Goal: Task Accomplishment & Management: Complete application form

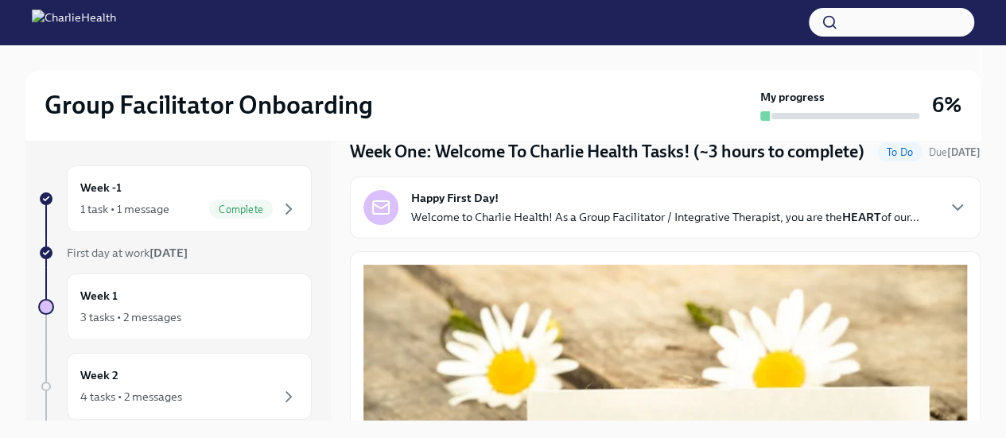
scroll to position [87, 0]
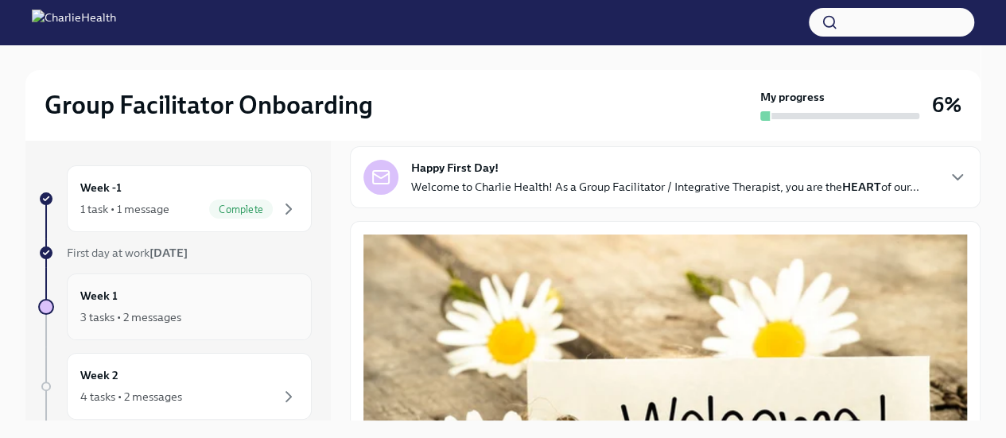
click at [204, 308] on div "3 tasks • 2 messages" at bounding box center [189, 317] width 218 height 19
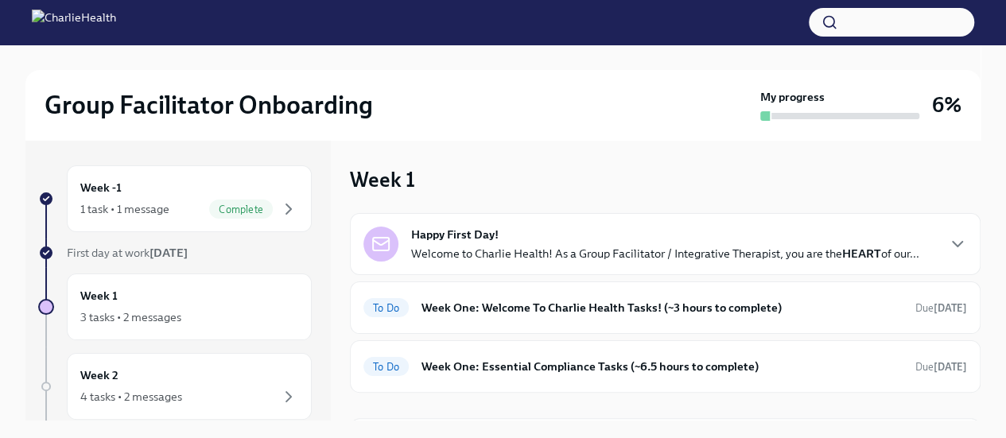
scroll to position [2, 0]
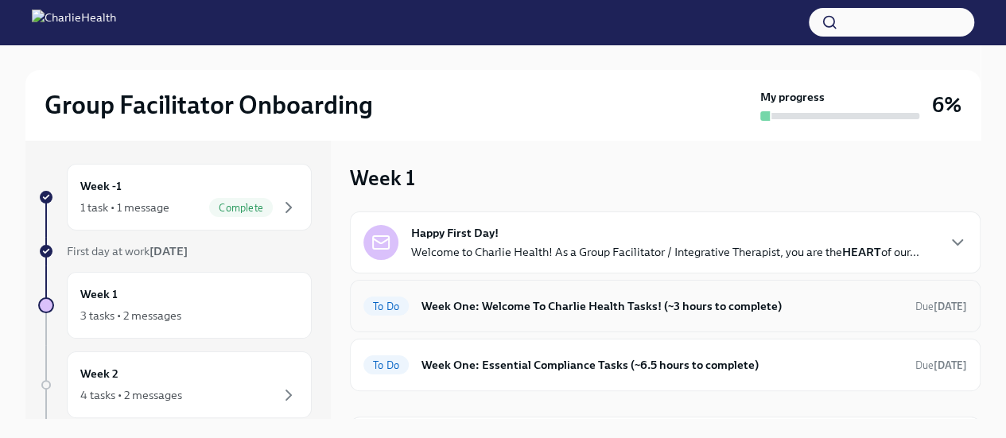
click at [448, 304] on h6 "Week One: Welcome To Charlie Health Tasks! (~3 hours to complete)" at bounding box center [661, 305] width 481 height 17
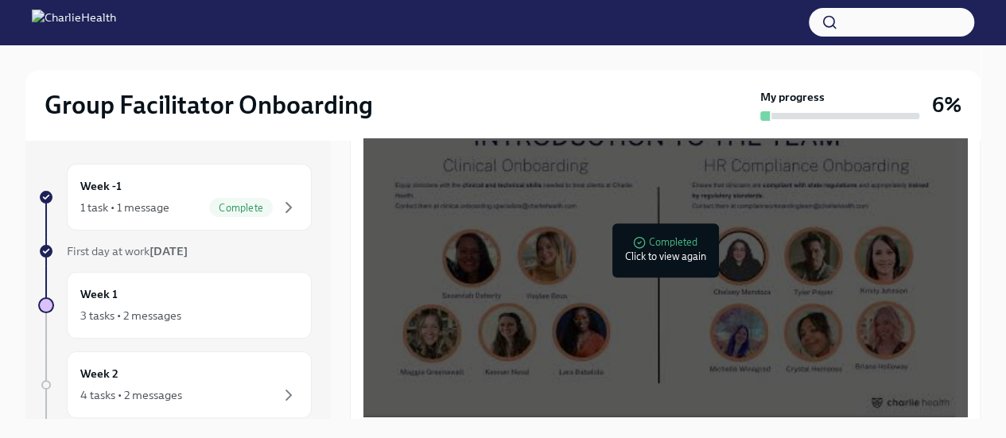
scroll to position [848, 0]
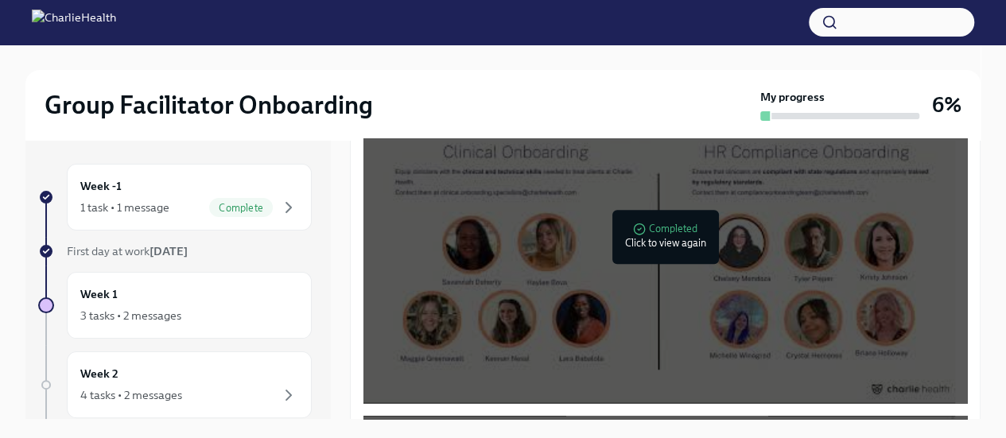
click at [642, 262] on div at bounding box center [659, 236] width 51 height 51
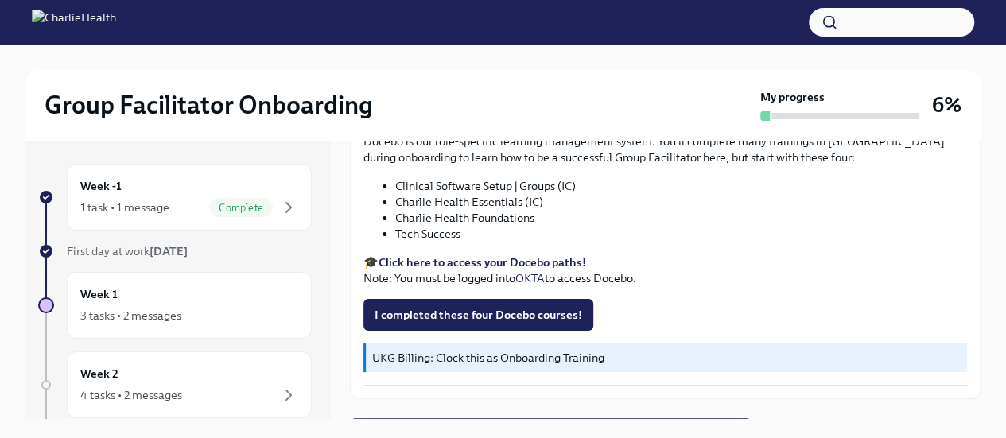
scroll to position [2161, 0]
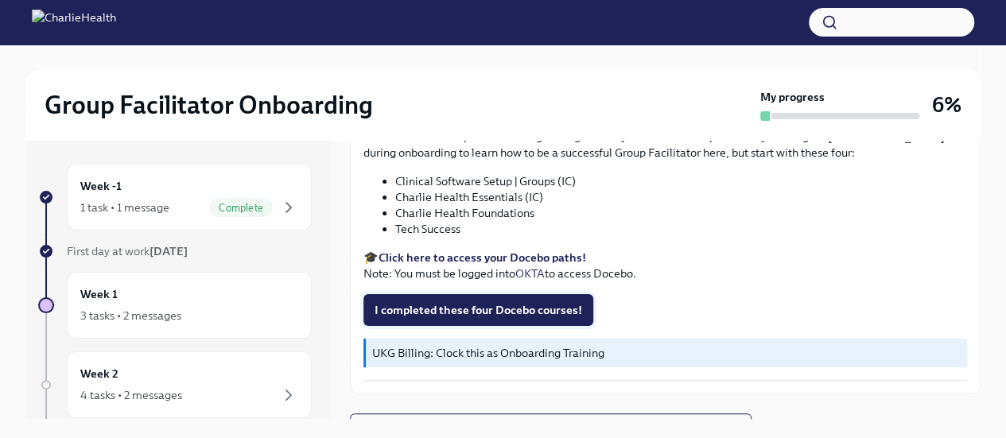
click at [444, 319] on button "I completed these four Docebo courses!" at bounding box center [478, 310] width 230 height 32
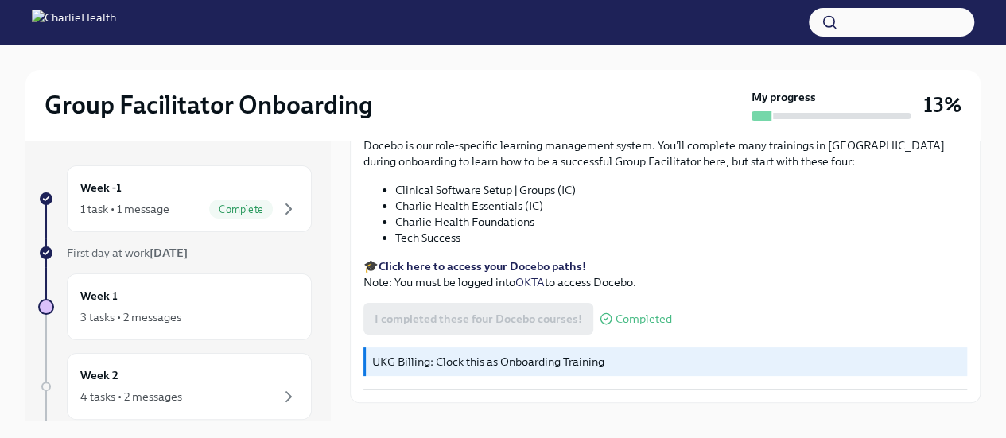
scroll to position [2186, 0]
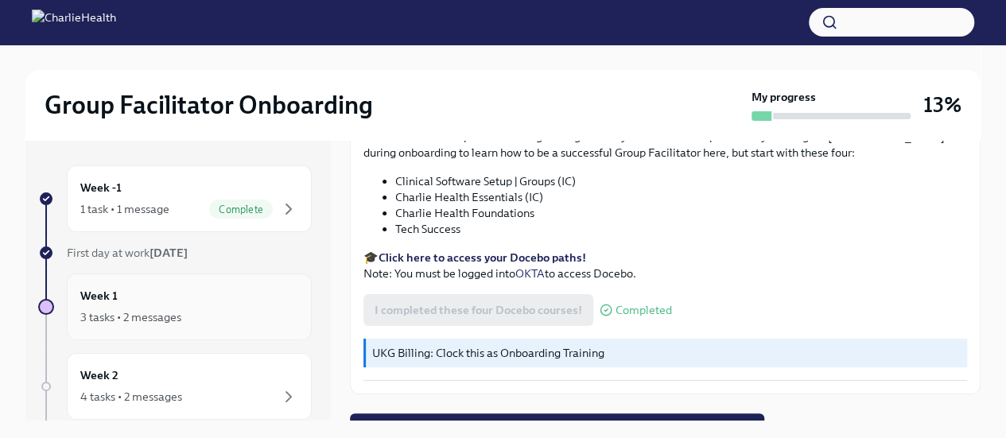
click at [161, 321] on div "3 tasks • 2 messages" at bounding box center [130, 317] width 101 height 16
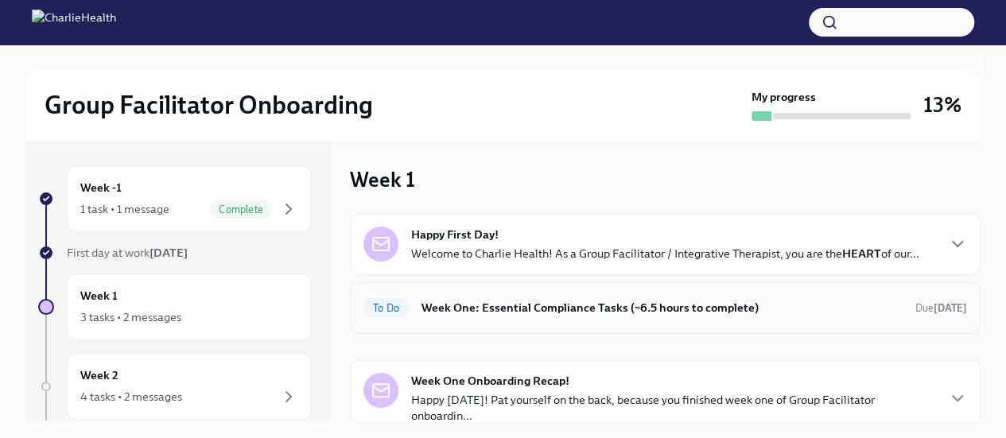
click at [438, 312] on h6 "Week One: Essential Compliance Tasks (~6.5 hours to complete)" at bounding box center [661, 307] width 481 height 17
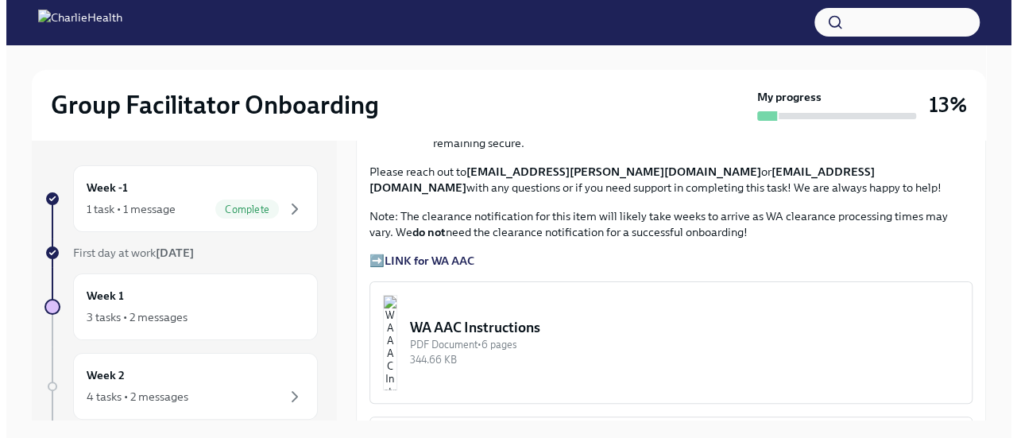
scroll to position [1141, 0]
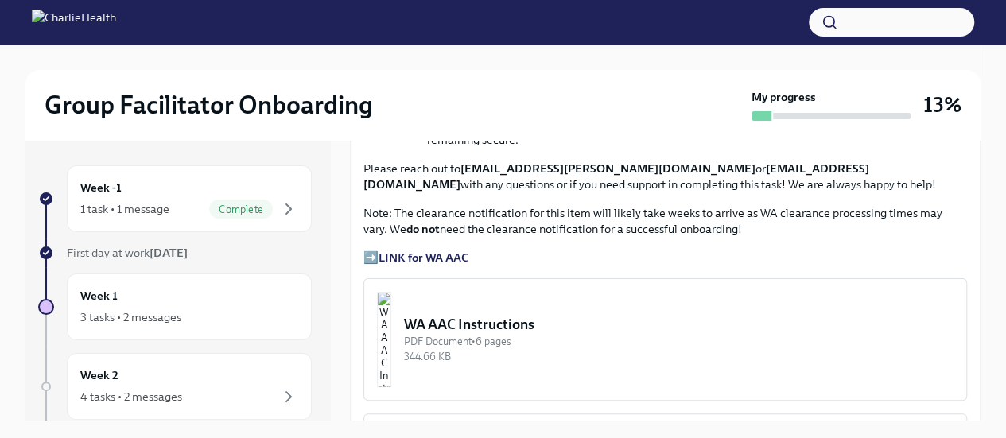
click at [391, 331] on img "button" at bounding box center [384, 339] width 14 height 95
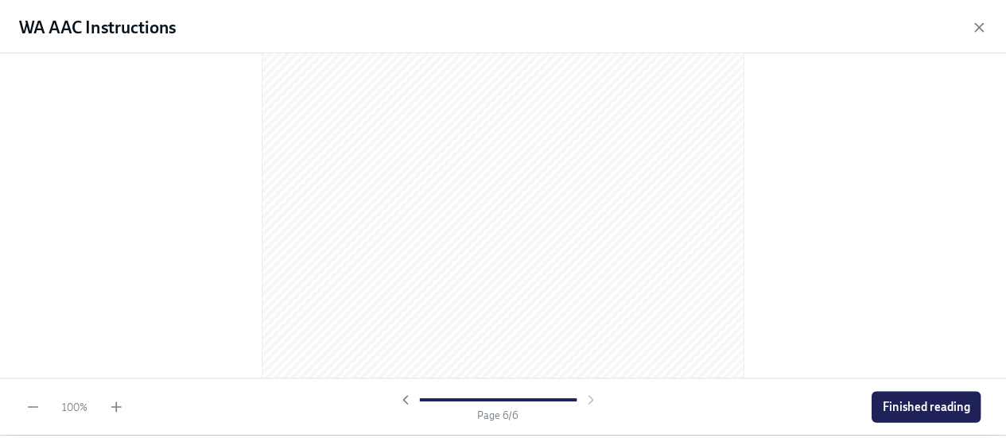
scroll to position [3545, 0]
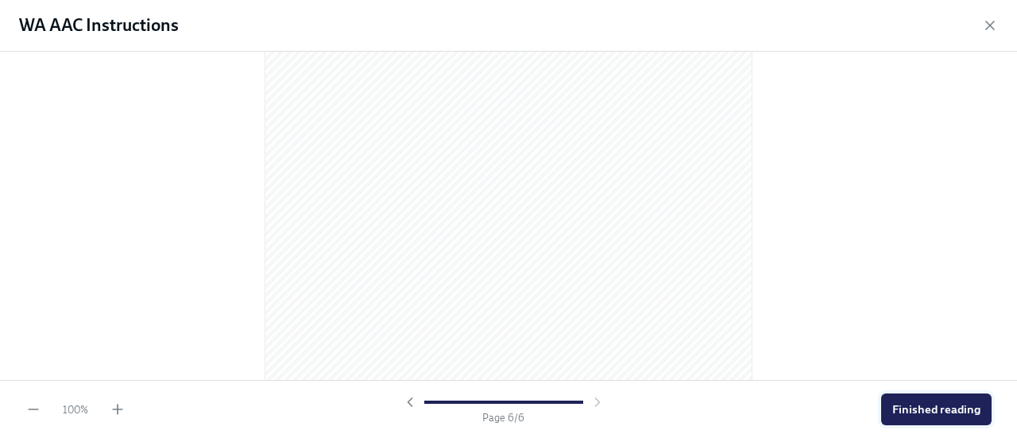
click at [927, 416] on span "Finished reading" at bounding box center [937, 409] width 88 height 16
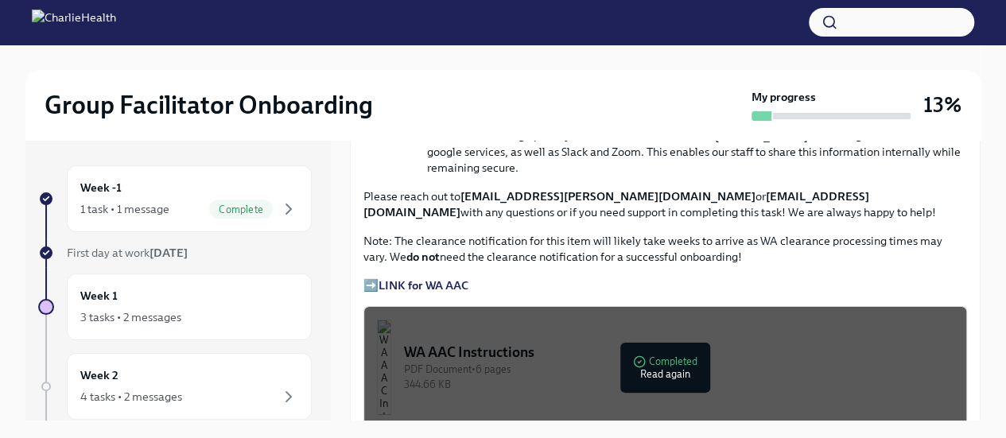
scroll to position [27, 0]
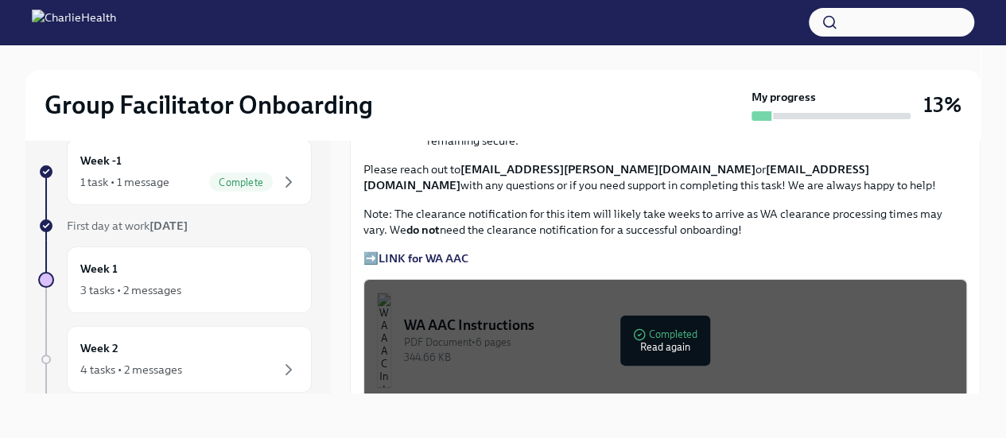
click at [424, 251] on strong "LINK for WA AAC" at bounding box center [423, 258] width 90 height 14
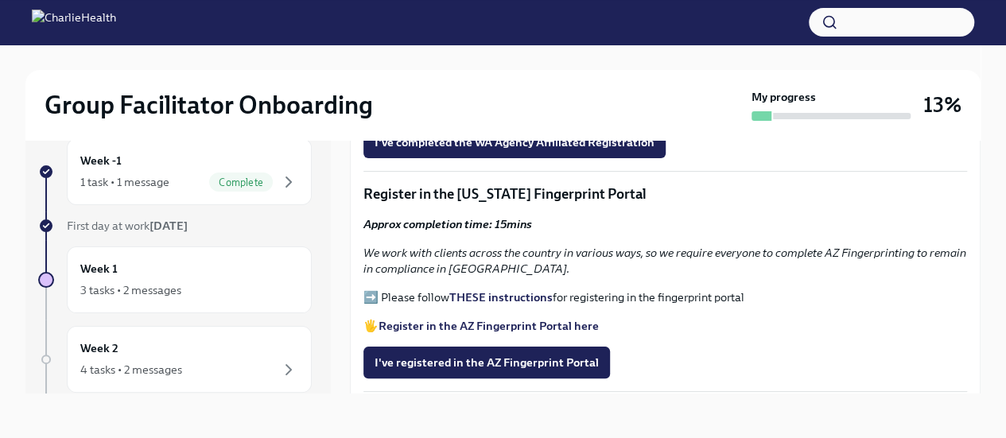
scroll to position [1583, 0]
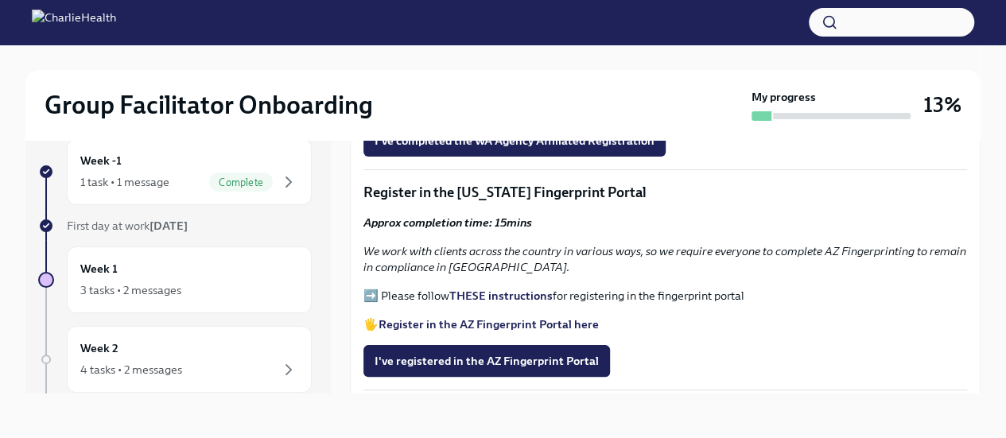
click at [461, 319] on strong "Register in the AZ Fingerprint Portal here" at bounding box center [488, 324] width 220 height 14
click at [512, 289] on strong "THESE instructions" at bounding box center [500, 296] width 103 height 14
click at [464, 357] on span "I've registered in the AZ Fingerprint Portal" at bounding box center [486, 361] width 224 height 16
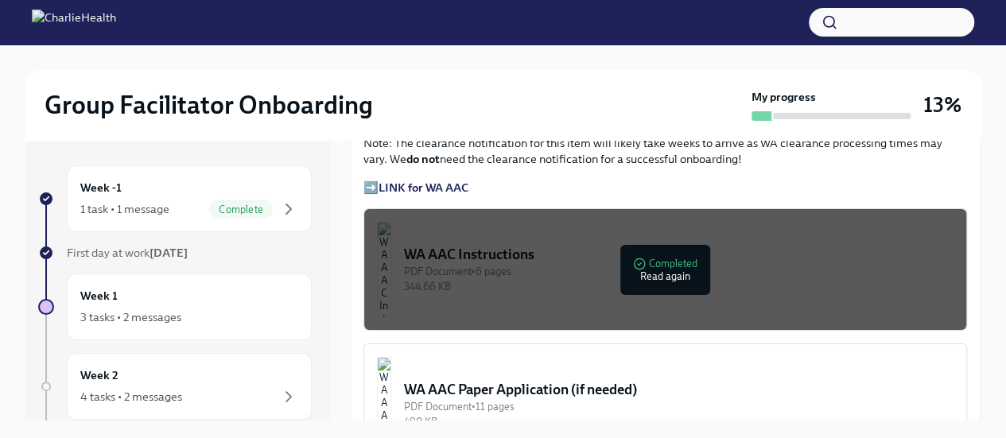
scroll to position [1160, 0]
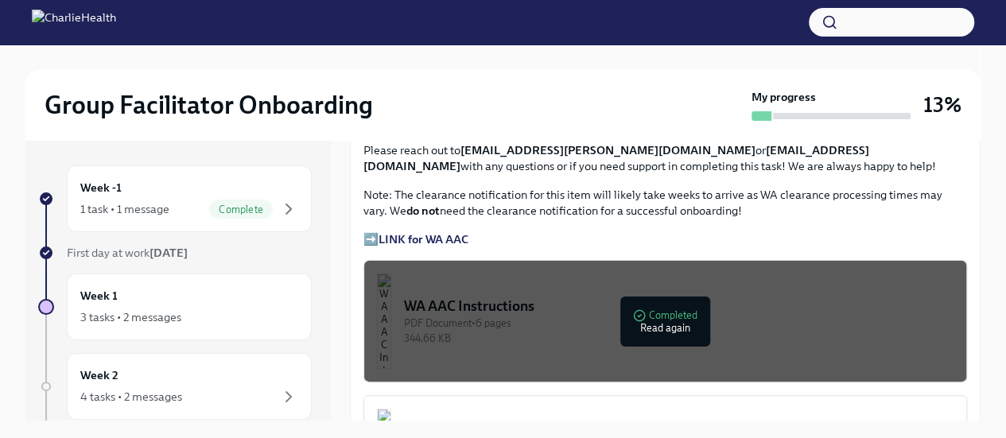
click at [429, 232] on strong "LINK for WA AAC" at bounding box center [423, 239] width 90 height 14
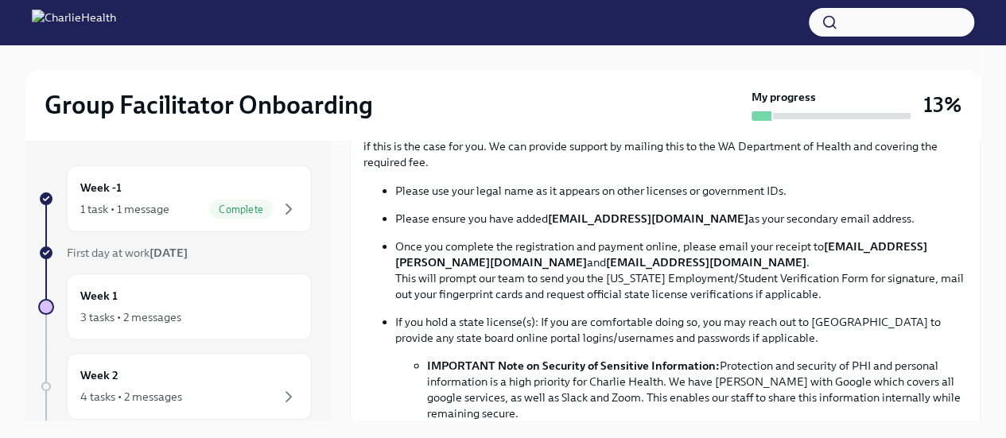
scroll to position [870, 0]
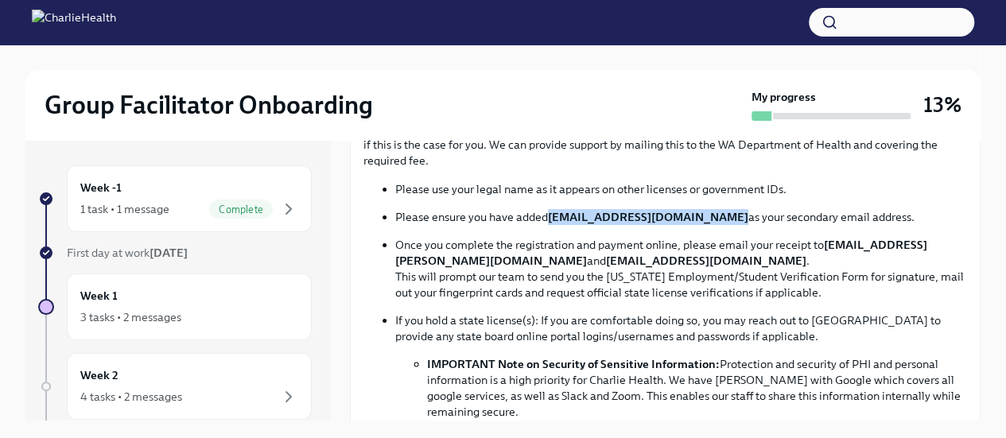
drag, startPoint x: 547, startPoint y: 207, endPoint x: 709, endPoint y: 209, distance: 162.2
click at [709, 209] on p "Please ensure you have added [EMAIL_ADDRESS][DOMAIN_NAME] as your secondary ema…" at bounding box center [681, 217] width 572 height 16
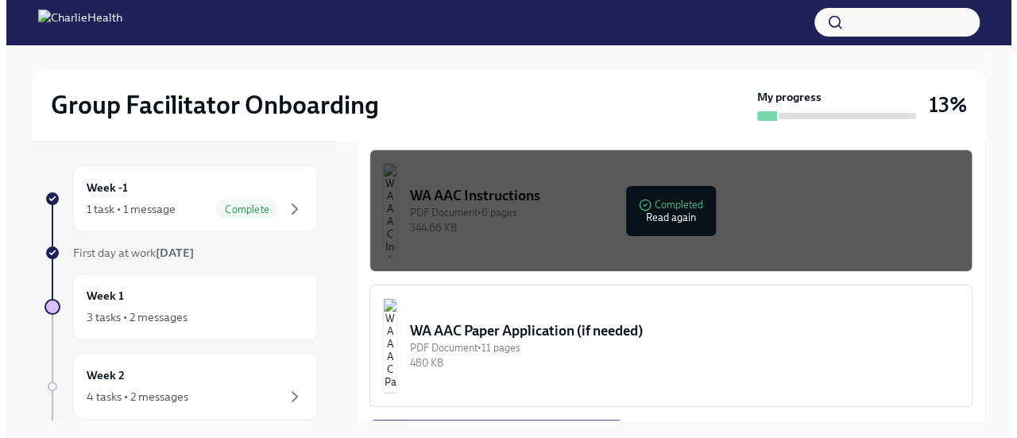
scroll to position [1270, 0]
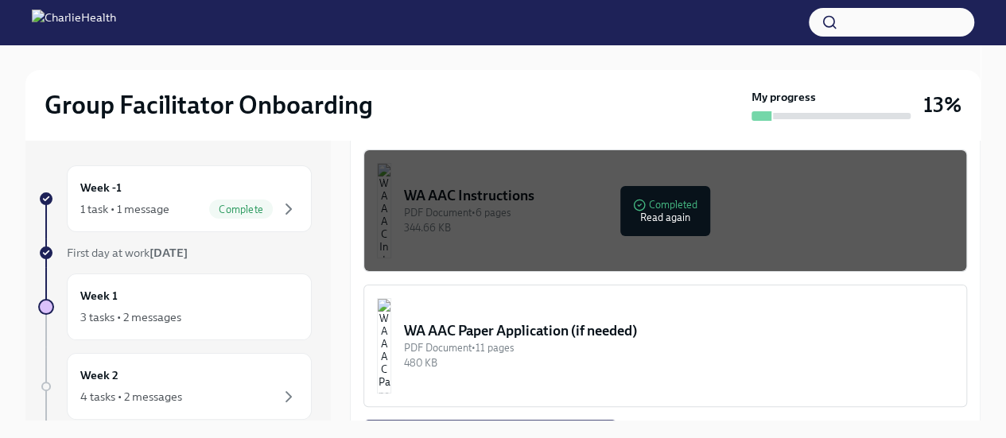
click at [819, 233] on button "WA AAC Instructions PDF Document • 6 pages 344.66 KB Completed Read again" at bounding box center [664, 210] width 603 height 122
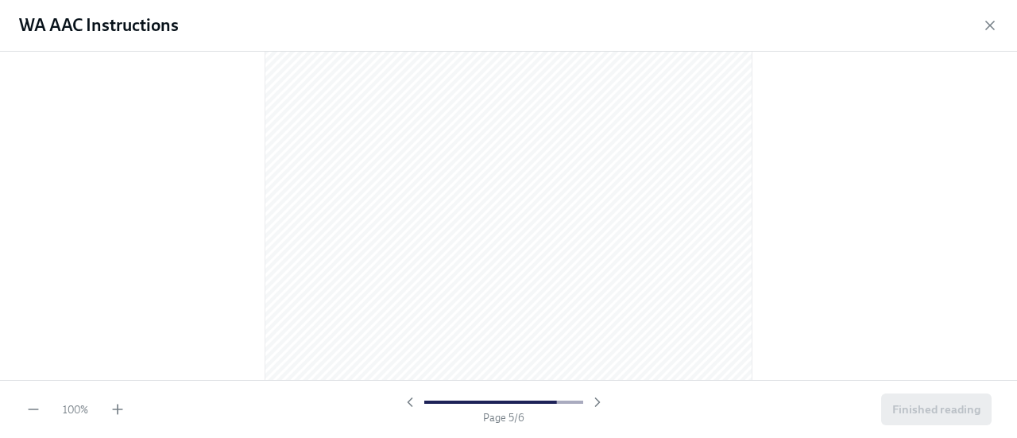
scroll to position [2704, 0]
